Goal: Download file/media

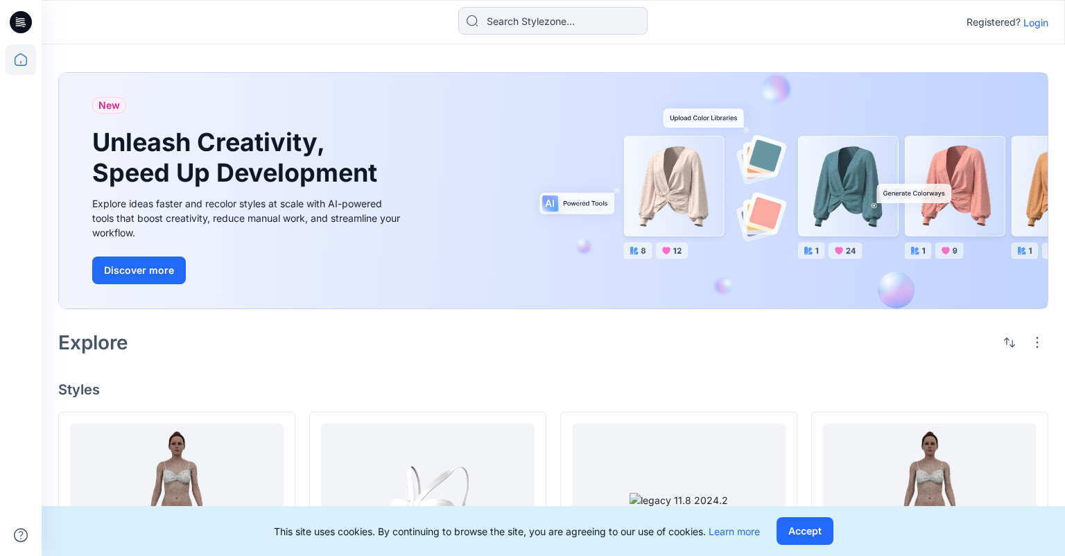
click at [1040, 21] on p "Login" at bounding box center [1035, 22] width 25 height 15
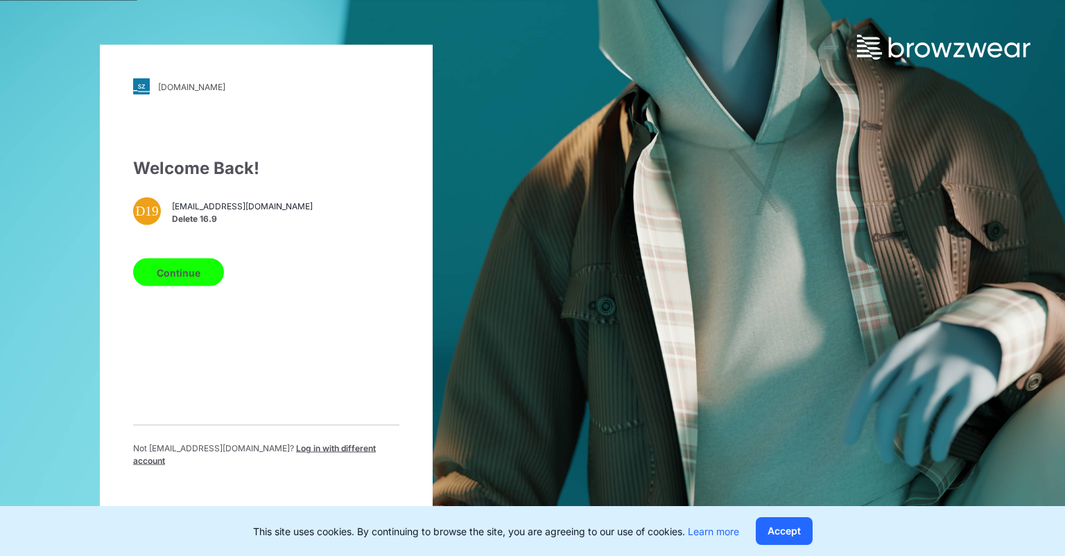
click at [322, 448] on p "Not [EMAIL_ADDRESS][DOMAIN_NAME] ? Log in with different account" at bounding box center [266, 454] width 266 height 25
click at [313, 453] on span "Log in with different account" at bounding box center [254, 454] width 243 height 23
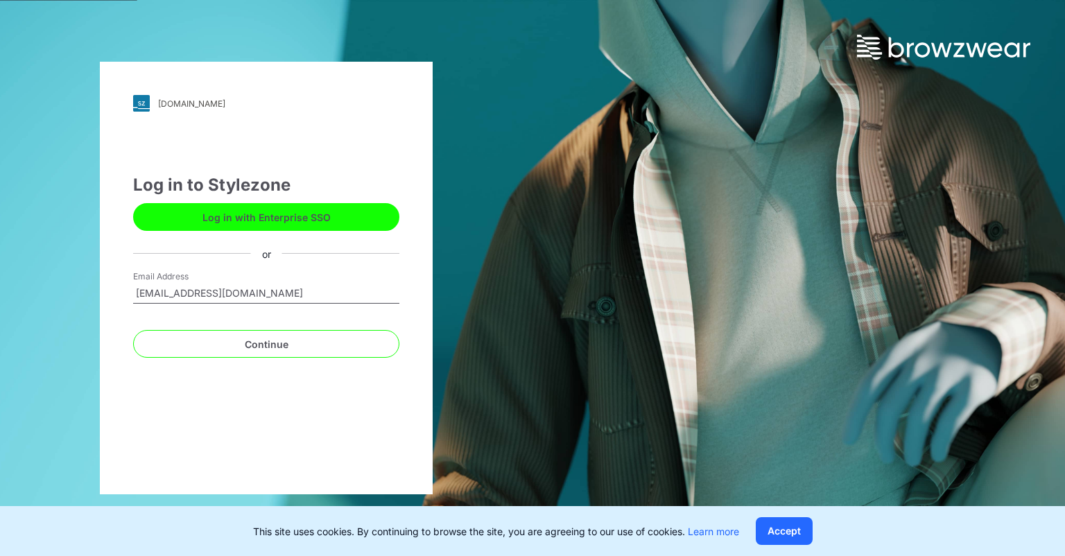
type input "[EMAIL_ADDRESS][DOMAIN_NAME]"
click at [133, 330] on button "Continue" at bounding box center [266, 344] width 266 height 28
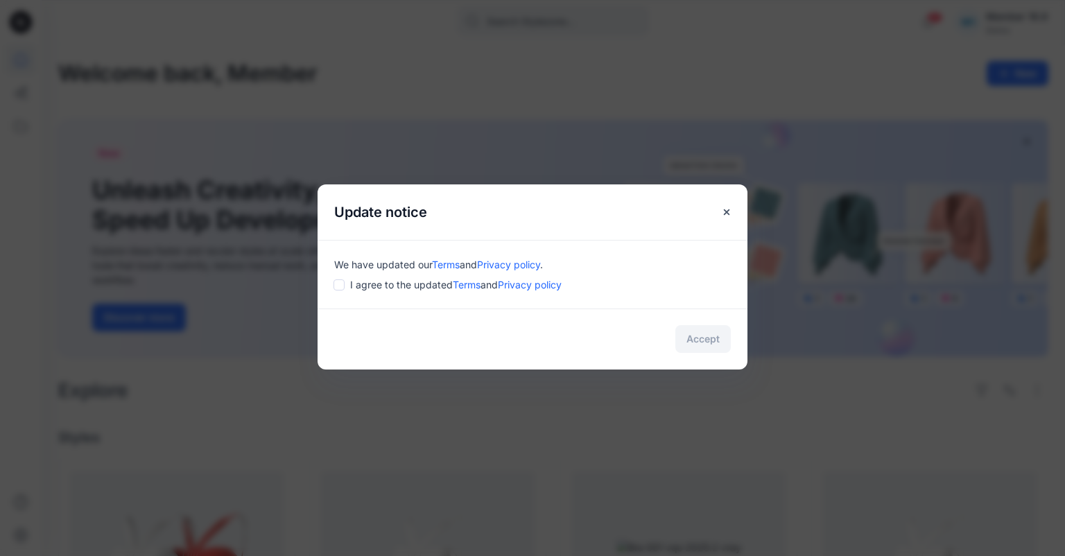
click at [340, 286] on input "checkbox" at bounding box center [339, 284] width 11 height 11
checkbox input "true"
click at [704, 345] on button "Accept" at bounding box center [702, 339] width 55 height 28
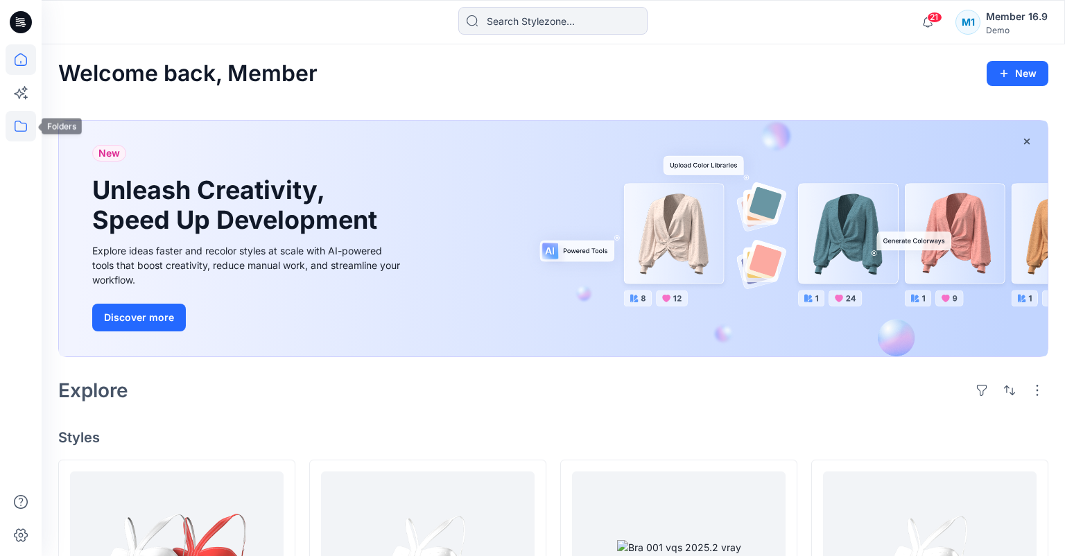
click at [31, 118] on icon at bounding box center [21, 126] width 31 height 31
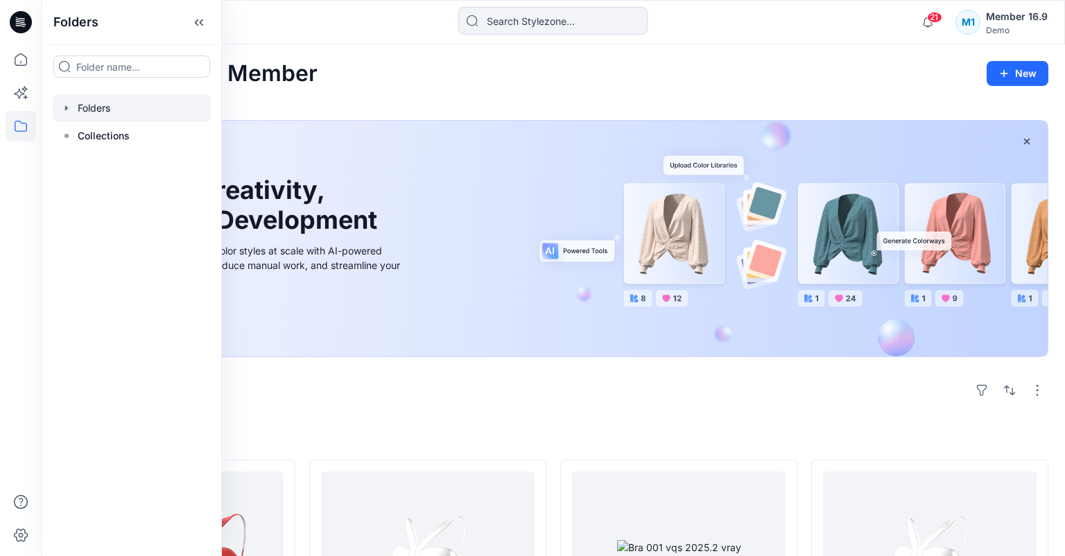
click at [157, 105] on div at bounding box center [132, 108] width 158 height 28
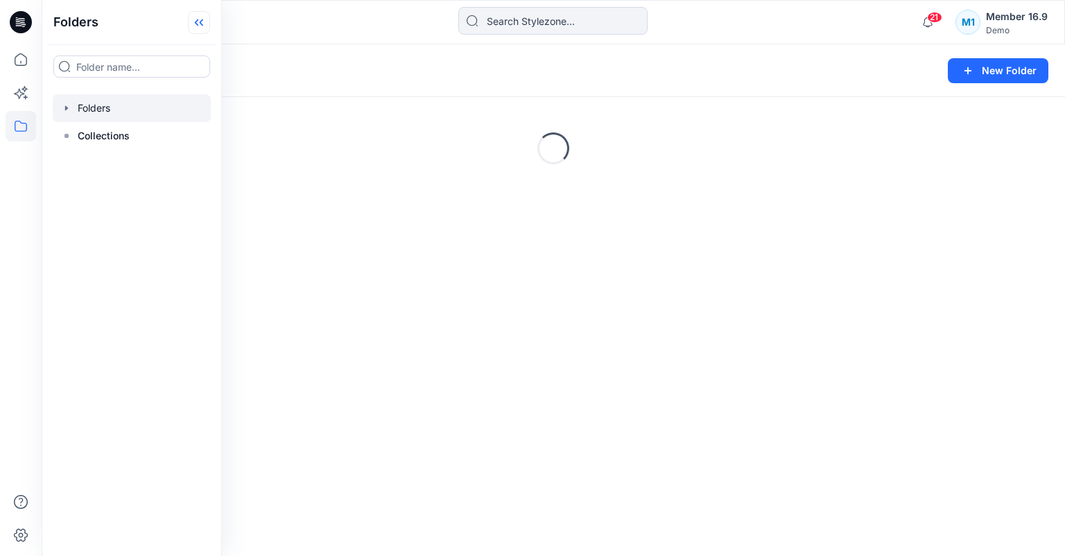
click at [198, 22] on icon at bounding box center [199, 22] width 22 height 23
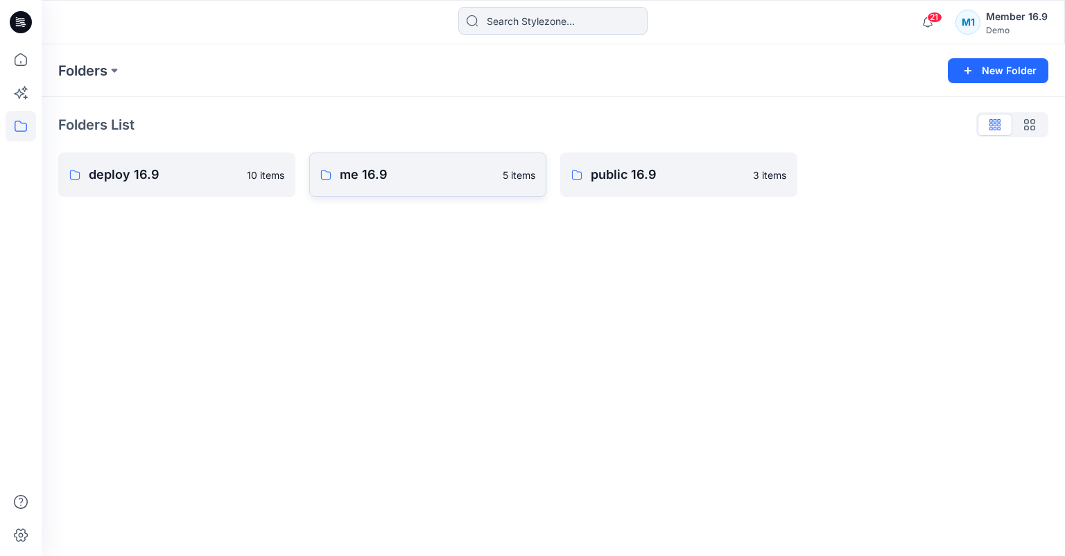
click at [343, 178] on p "me 16.9" at bounding box center [417, 174] width 155 height 19
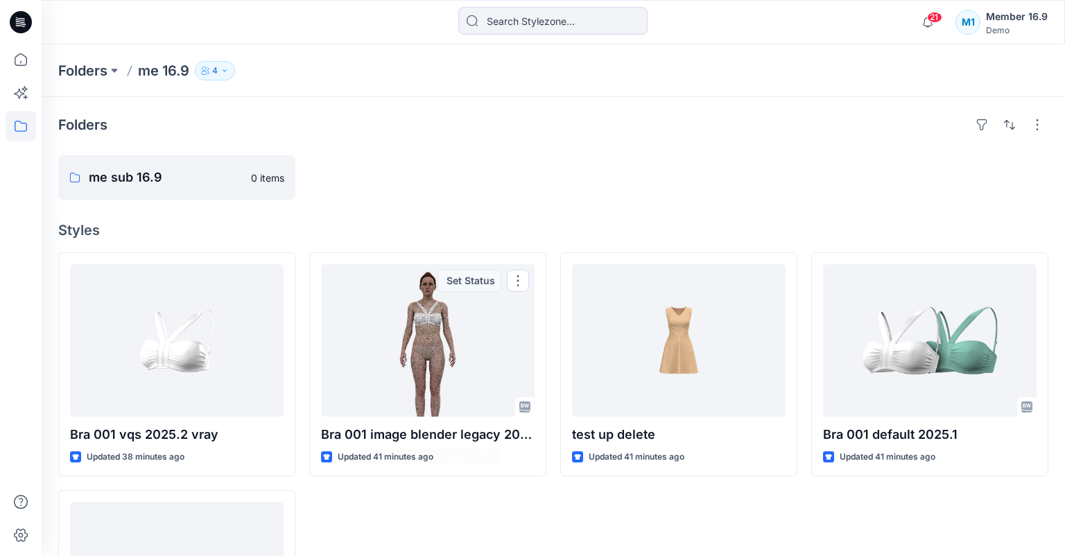
scroll to position [146, 0]
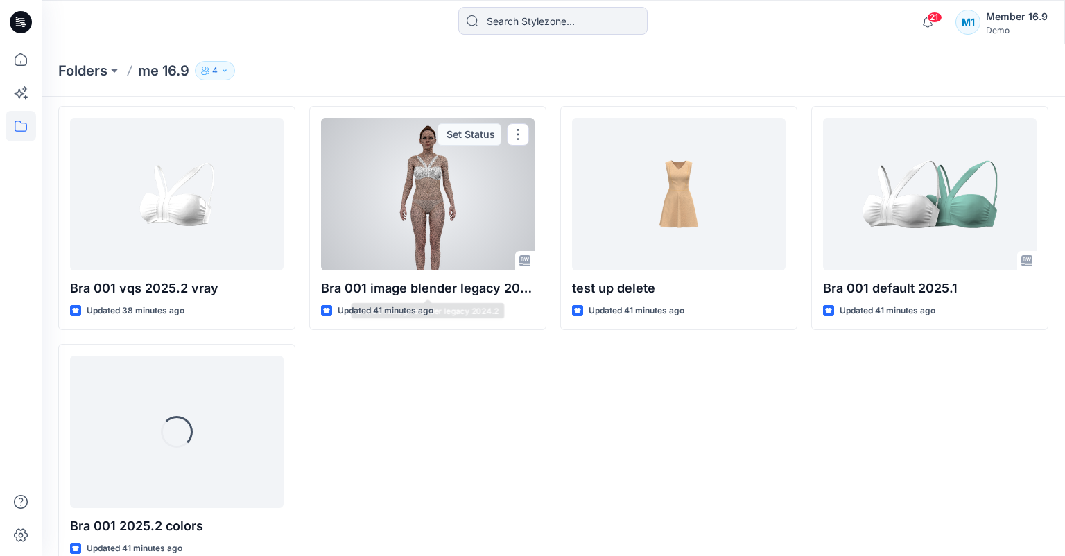
click at [442, 207] on div at bounding box center [428, 194] width 214 height 153
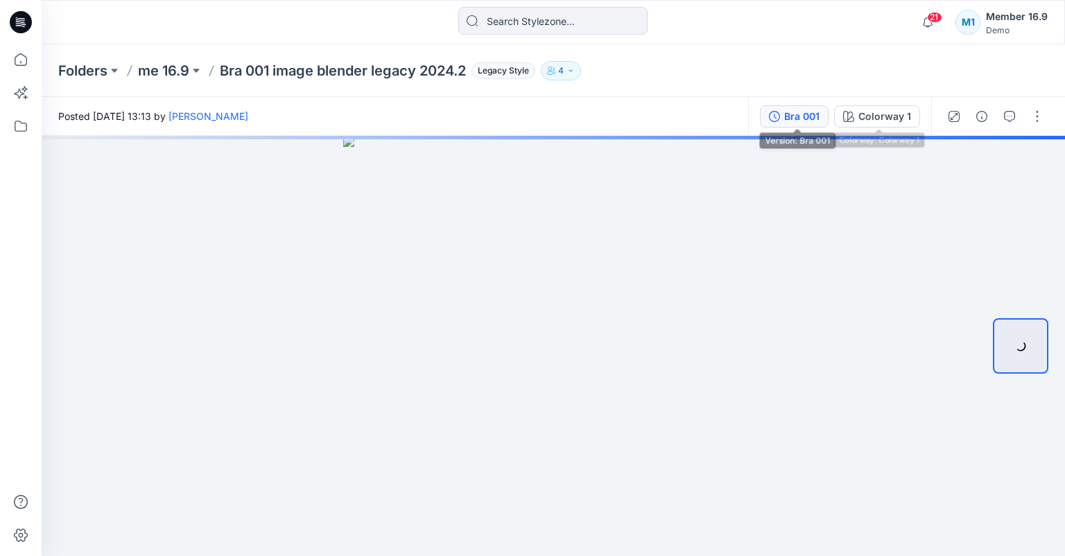
click at [829, 121] on button "Bra 001" at bounding box center [794, 116] width 69 height 22
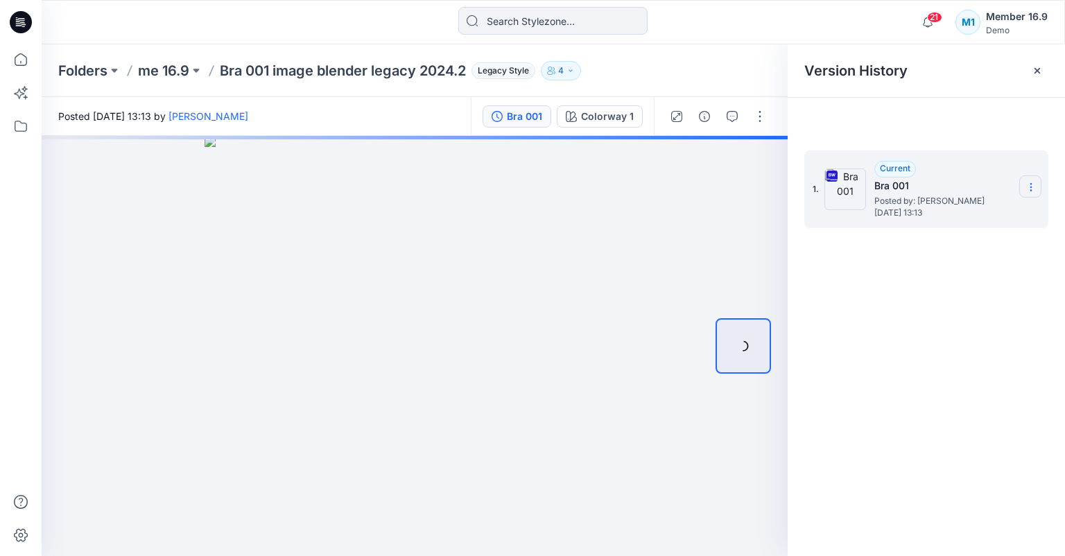
click at [1035, 189] on icon at bounding box center [1031, 187] width 11 height 11
click at [995, 214] on span "Download Source BW File" at bounding box center [961, 214] width 116 height 17
click at [763, 159] on button "button" at bounding box center [757, 159] width 25 height 25
